Goal: Task Accomplishment & Management: Use online tool/utility

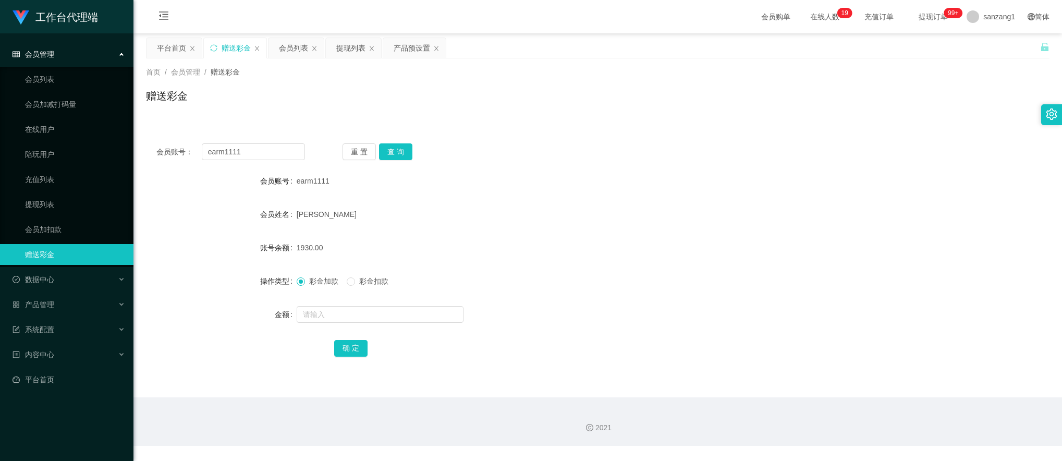
click at [353, 153] on button "重 置" at bounding box center [359, 151] width 33 height 17
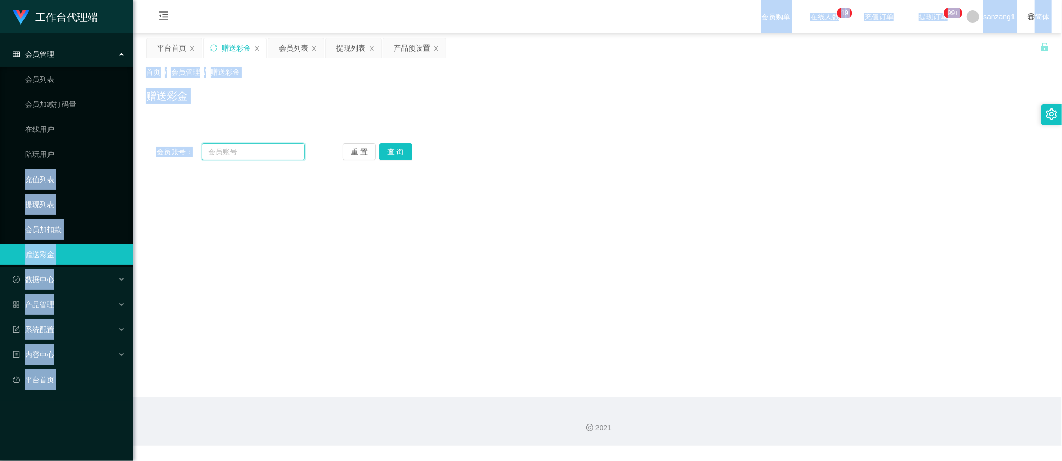
click at [276, 152] on input "text" at bounding box center [254, 151] width 104 height 17
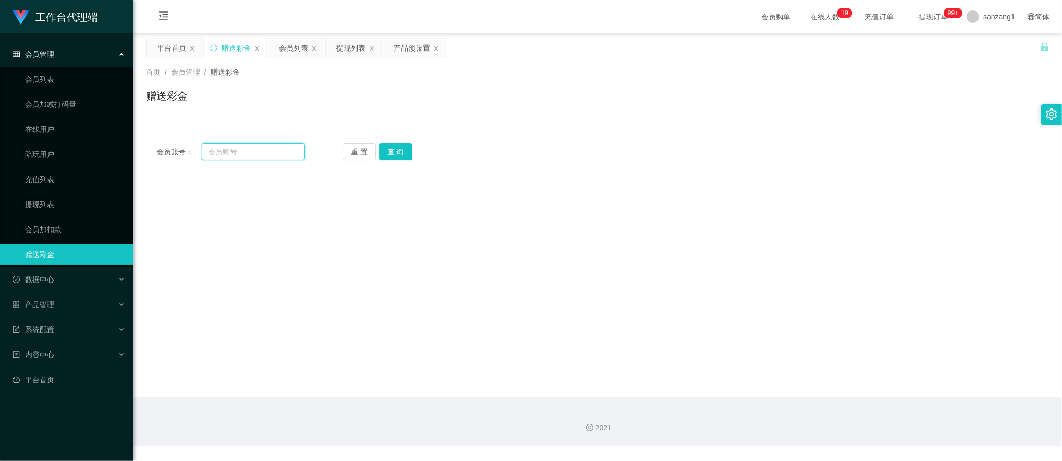
drag, startPoint x: 274, startPoint y: 152, endPoint x: 206, endPoint y: 151, distance: 67.3
click at [206, 151] on input "text" at bounding box center [254, 151] width 104 height 17
paste input "earm1111"
type input "earm1111"
click at [402, 150] on button "查 询" at bounding box center [395, 151] width 33 height 17
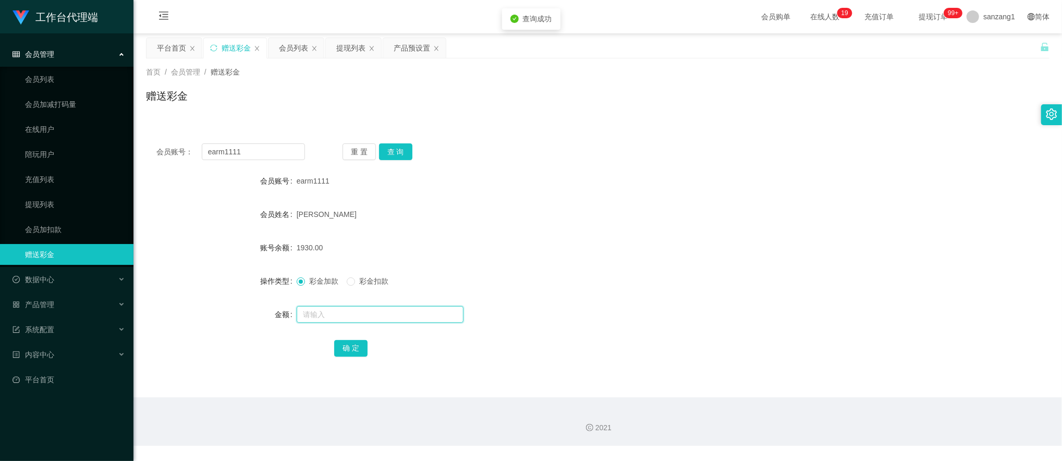
click at [315, 308] on input "text" at bounding box center [380, 314] width 167 height 17
type input "6000"
click at [344, 344] on button "确 定" at bounding box center [350, 348] width 33 height 17
